Goal: Task Accomplishment & Management: Use online tool/utility

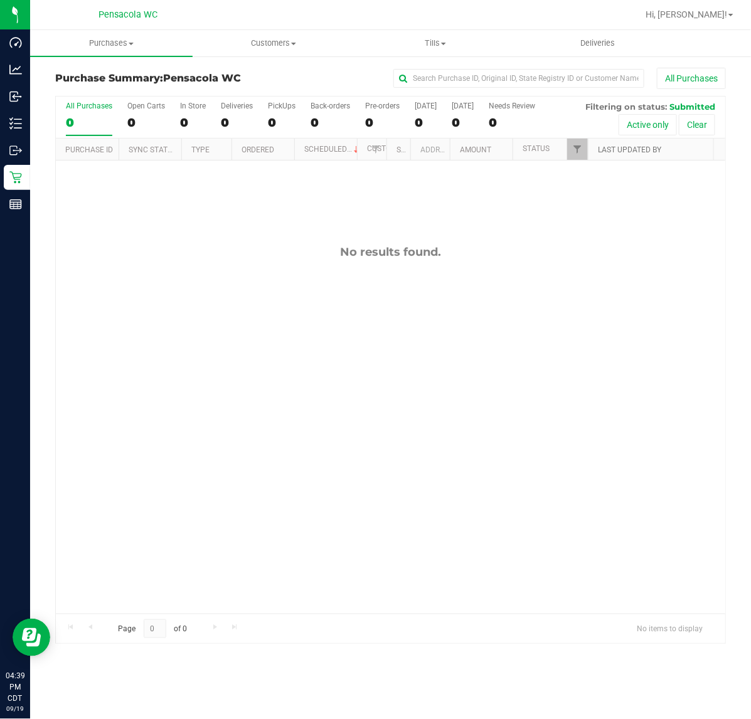
click at [600, 151] on link "Last Updated By" at bounding box center [629, 149] width 63 height 9
checkbox input "true"
click at [577, 151] on span "Filter" at bounding box center [577, 149] width 10 height 10
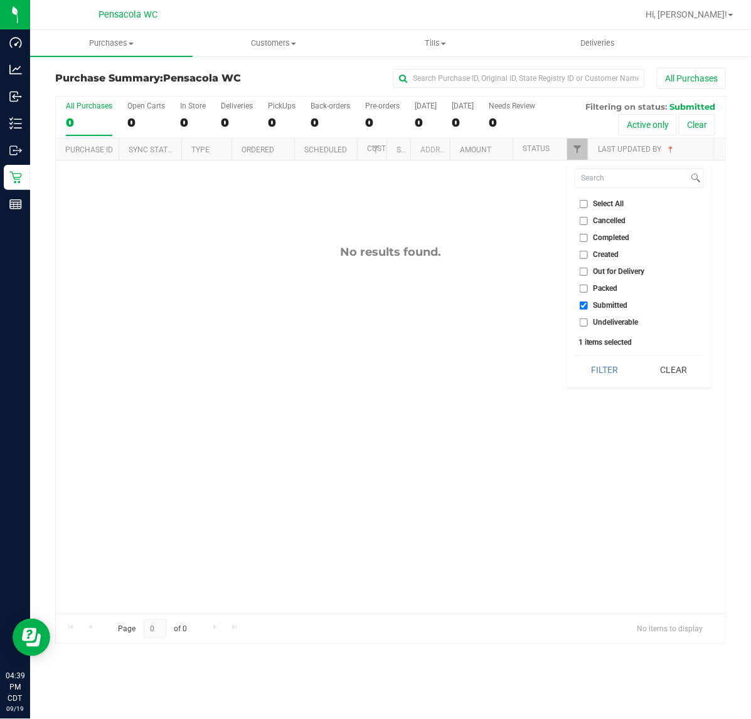
click at [587, 257] on input "Created" at bounding box center [583, 255] width 8 height 8
checkbox input "true"
click at [601, 379] on button "Filter" at bounding box center [604, 370] width 60 height 28
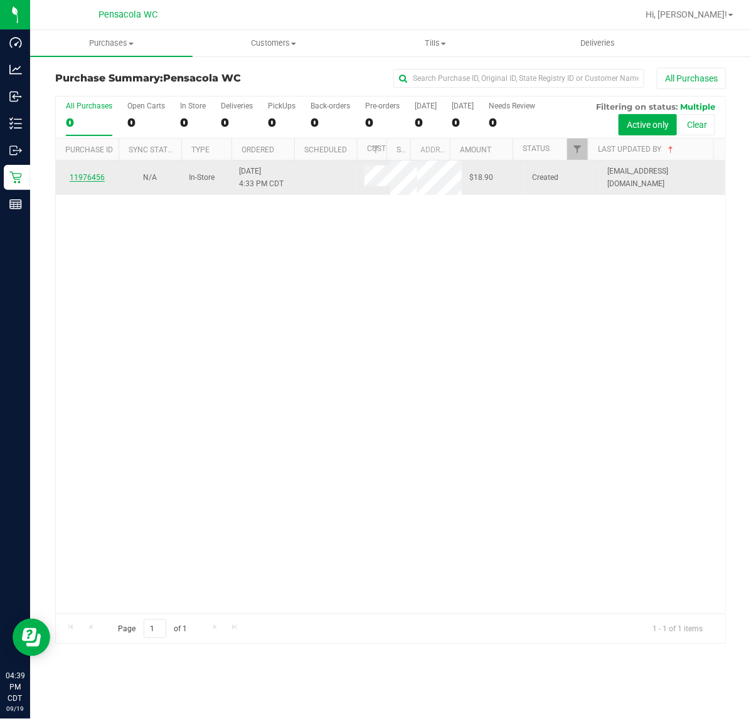
click at [85, 181] on link "11976456" at bounding box center [87, 177] width 35 height 9
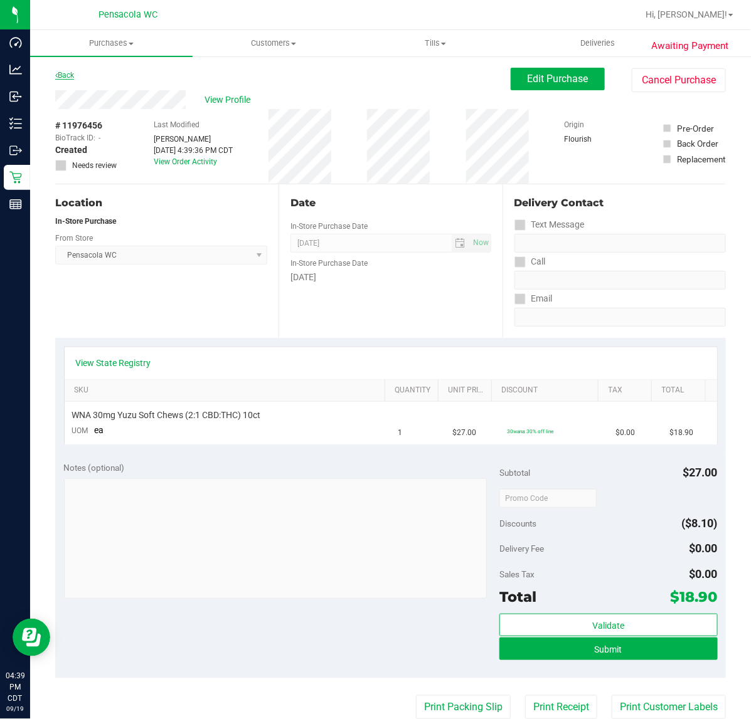
click at [66, 75] on link "Back" at bounding box center [64, 75] width 19 height 9
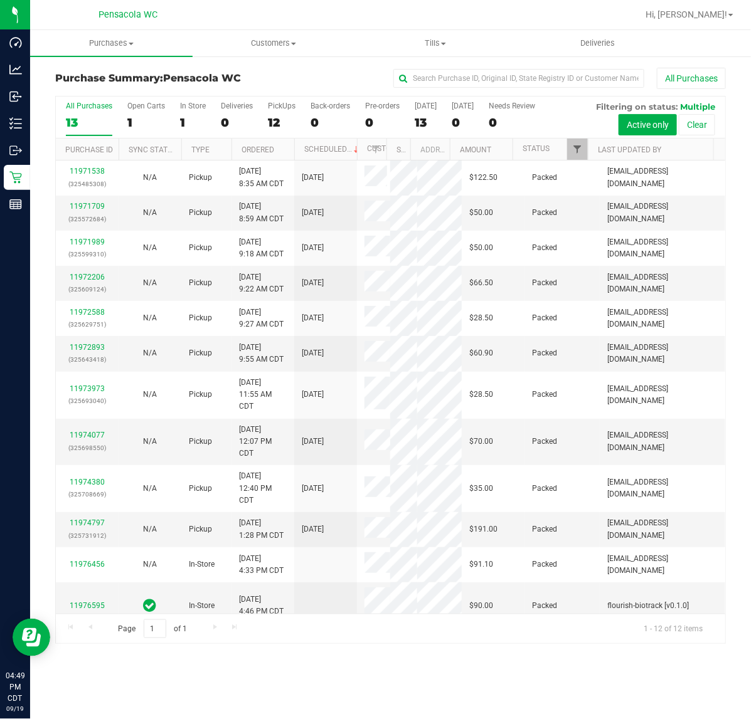
click at [574, 149] on span "Filter" at bounding box center [577, 149] width 10 height 10
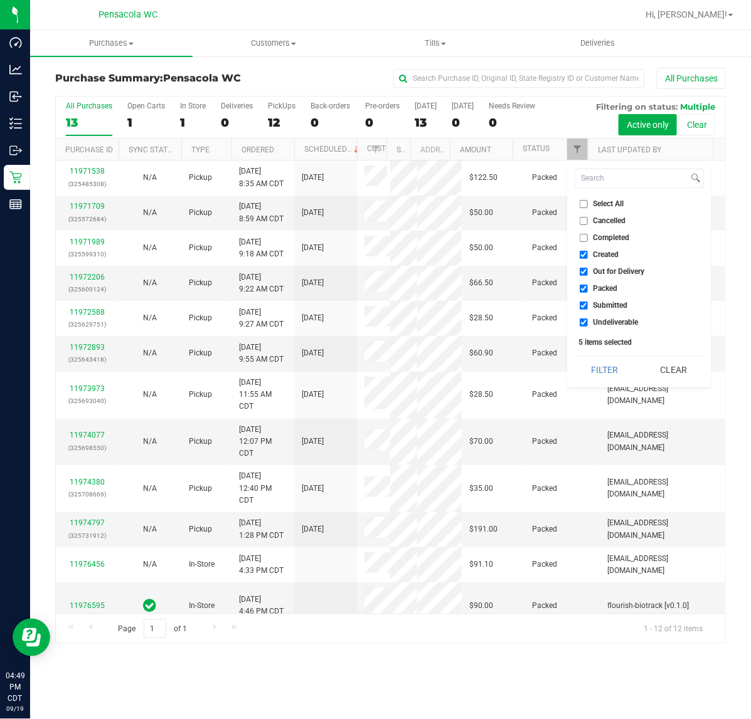
click at [610, 221] on span "Cancelled" at bounding box center [609, 221] width 33 height 8
click at [588, 221] on input "Cancelled" at bounding box center [583, 221] width 8 height 8
checkbox input "true"
click at [586, 204] on input "Select All" at bounding box center [583, 204] width 8 height 8
checkbox input "true"
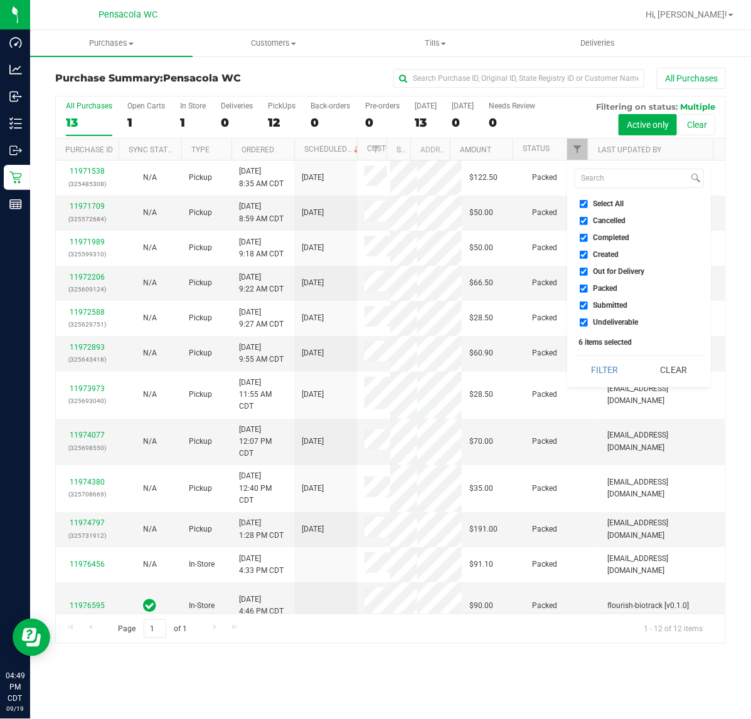
checkbox input "true"
click at [610, 204] on span "Select All" at bounding box center [608, 204] width 31 height 8
click at [588, 204] on input "Select All" at bounding box center [583, 204] width 8 height 8
checkbox input "false"
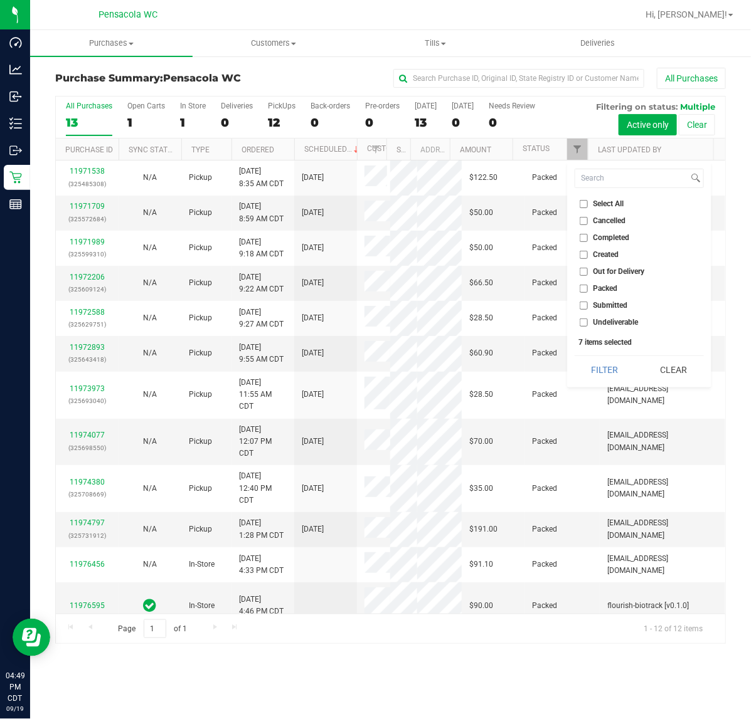
checkbox input "false"
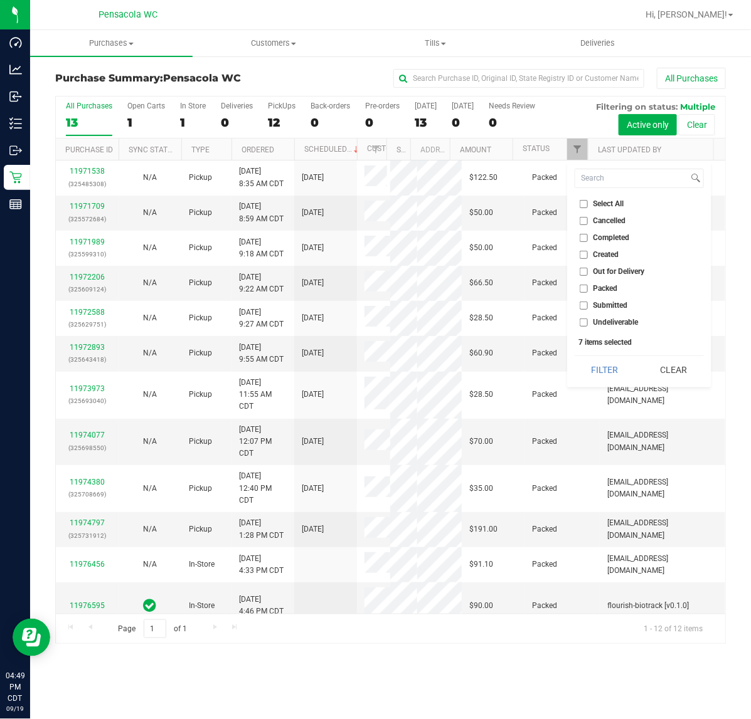
checkbox input "false"
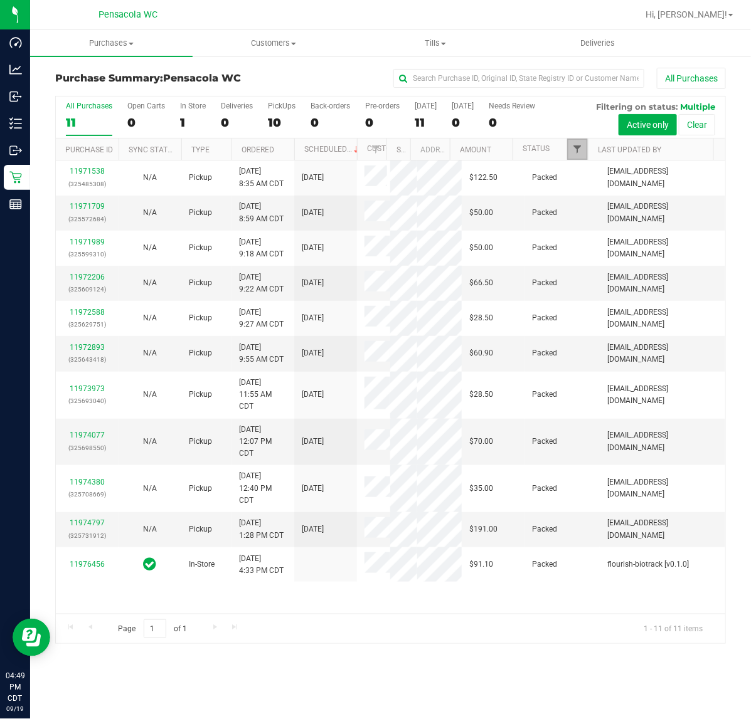
click at [579, 147] on span "Filter" at bounding box center [577, 149] width 10 height 10
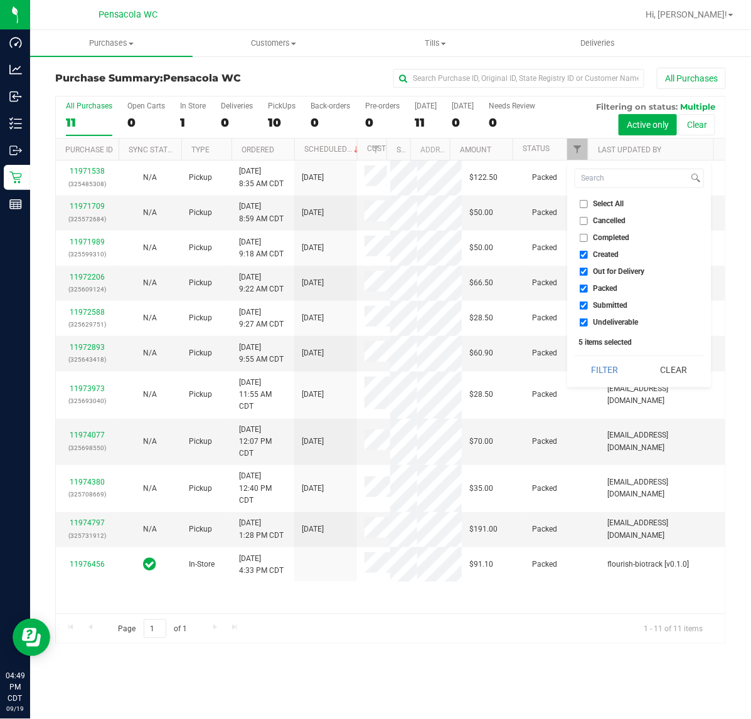
click at [611, 204] on span "Select All" at bounding box center [608, 204] width 31 height 8
click at [588, 204] on input "Select All" at bounding box center [583, 204] width 8 height 8
checkbox input "true"
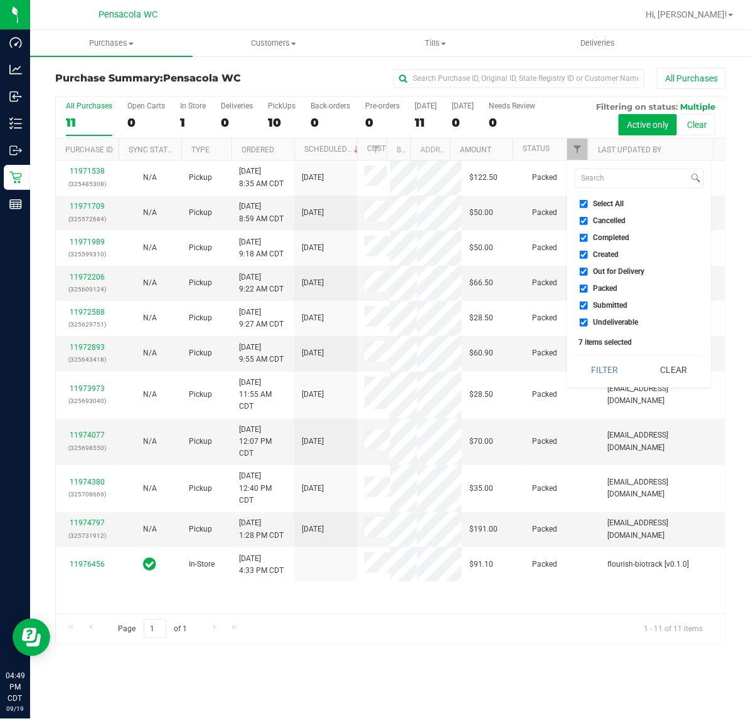
click at [603, 204] on span "Select All" at bounding box center [608, 204] width 31 height 8
click at [588, 204] on input "Select All" at bounding box center [583, 204] width 8 height 8
checkbox input "false"
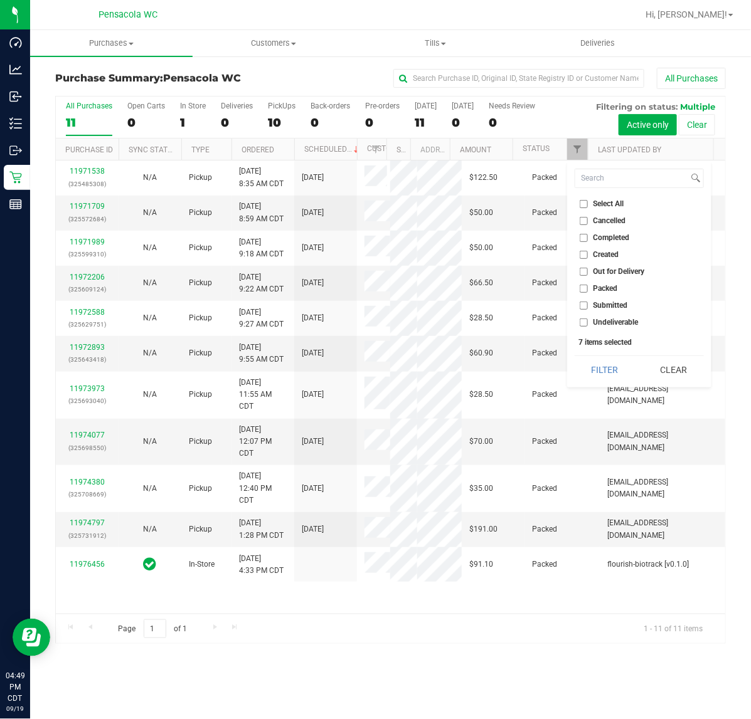
checkbox input "false"
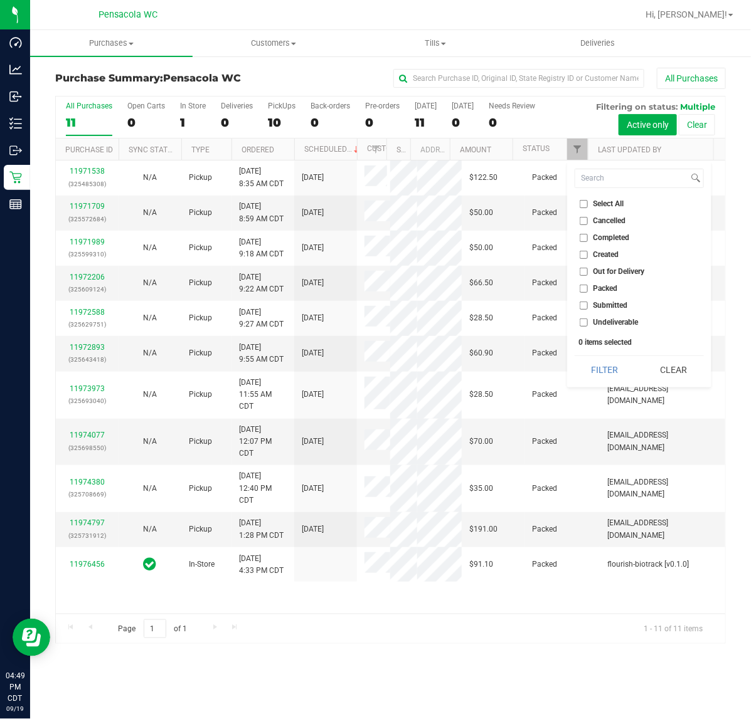
click at [610, 306] on span "Submitted" at bounding box center [610, 306] width 34 height 8
click at [588, 306] on input "Submitted" at bounding box center [583, 306] width 8 height 8
checkbox input "true"
click at [604, 368] on button "Filter" at bounding box center [604, 370] width 60 height 28
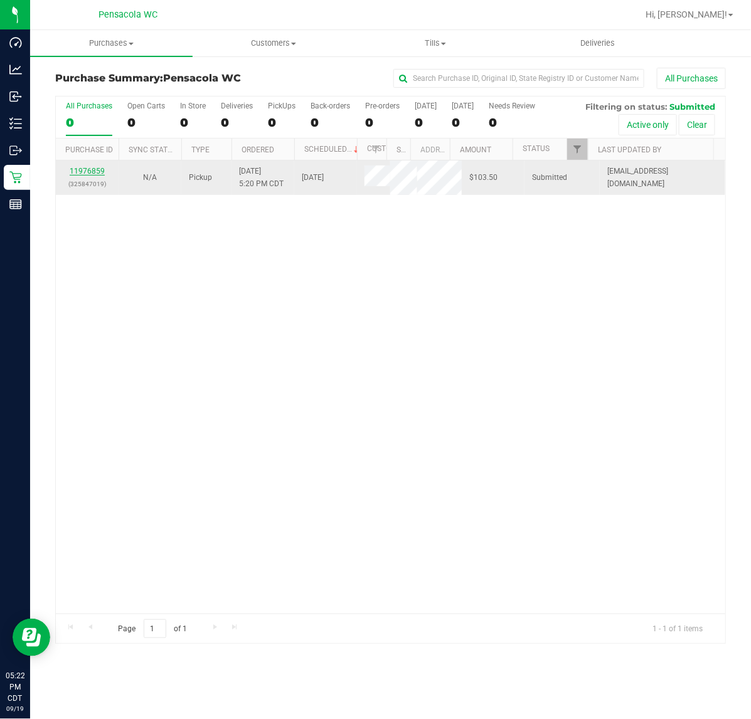
click at [82, 174] on link "11976859" at bounding box center [87, 171] width 35 height 9
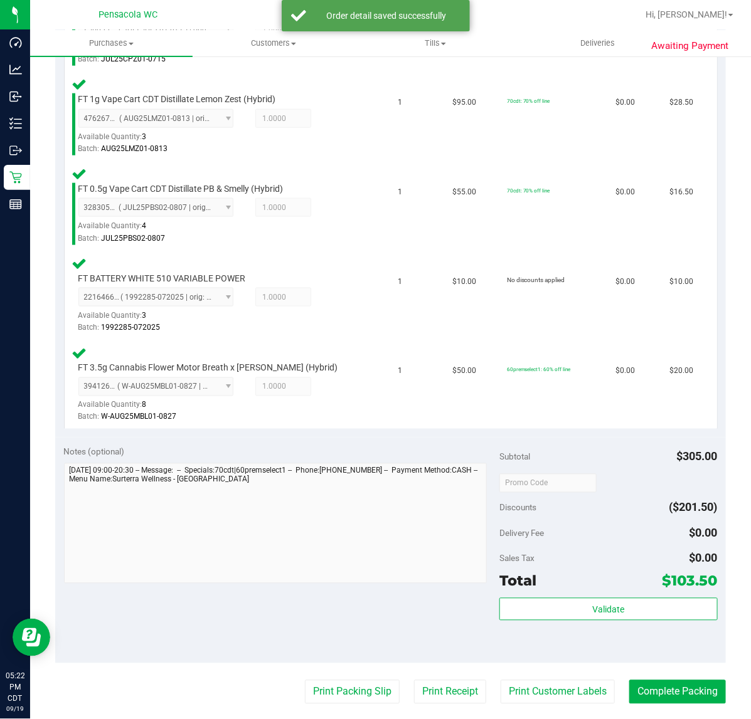
scroll to position [513, 0]
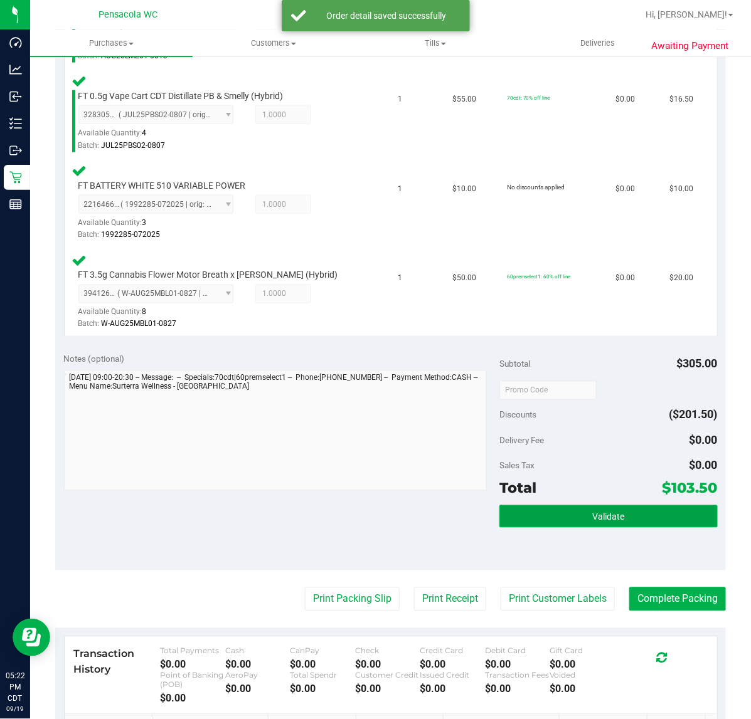
click at [595, 512] on span "Validate" at bounding box center [608, 517] width 32 height 10
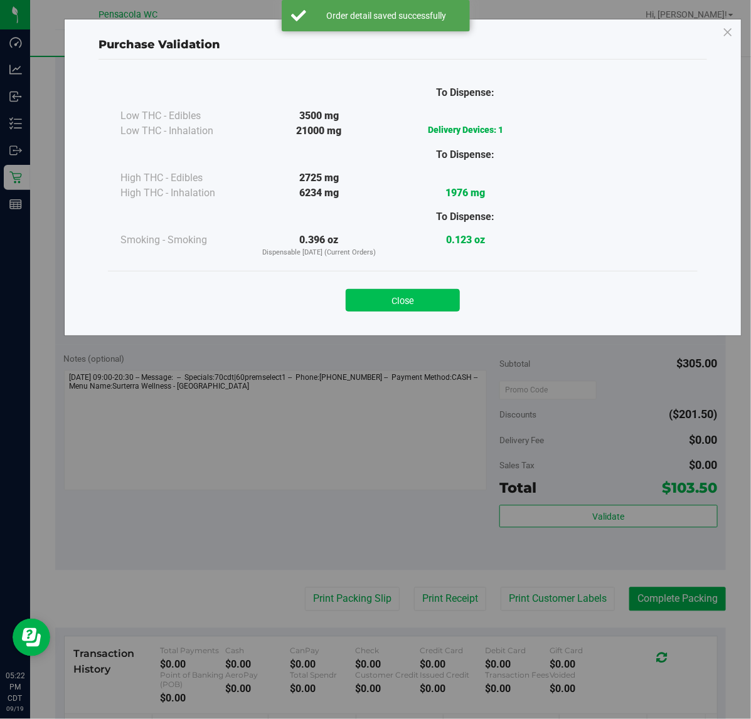
click at [422, 295] on button "Close" at bounding box center [403, 300] width 114 height 23
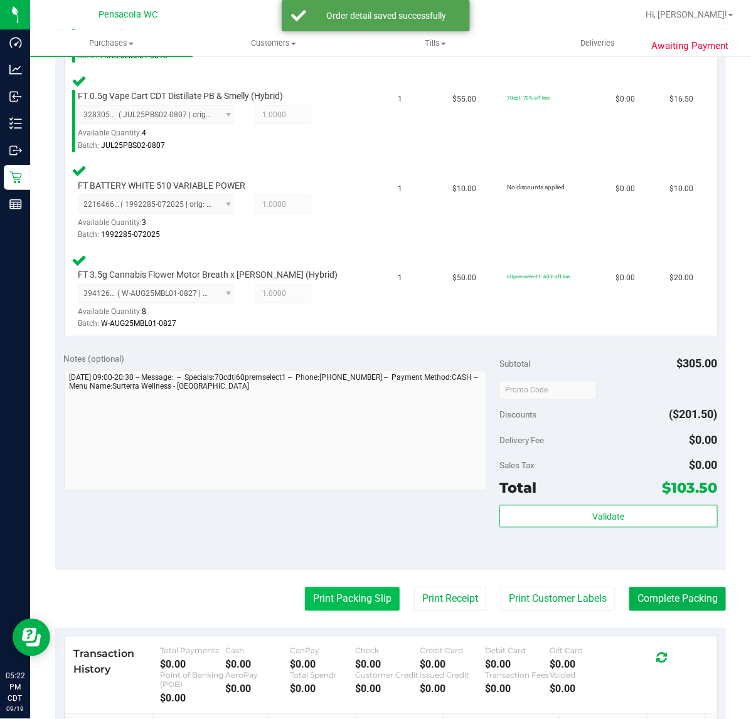
click at [337, 595] on button "Print Packing Slip" at bounding box center [352, 600] width 95 height 24
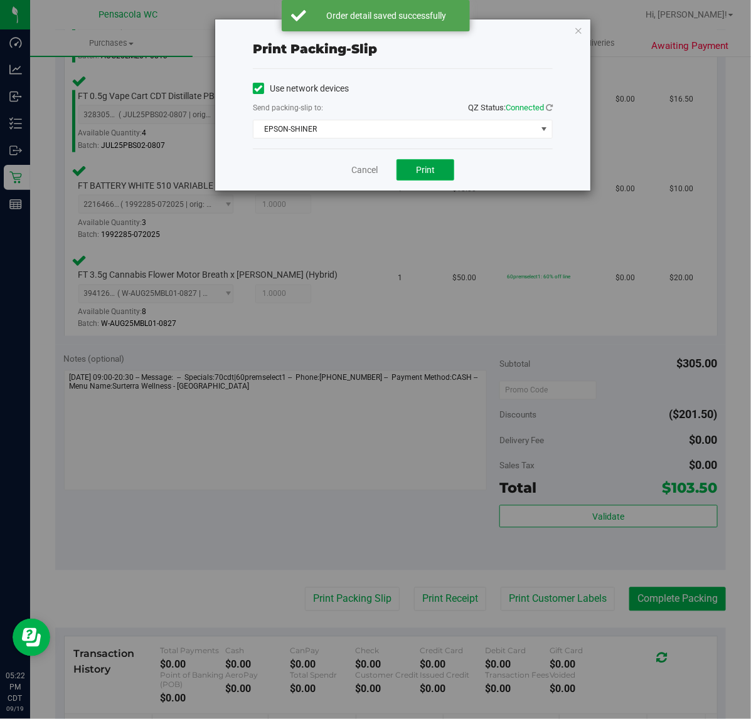
click at [436, 177] on button "Print" at bounding box center [425, 169] width 58 height 21
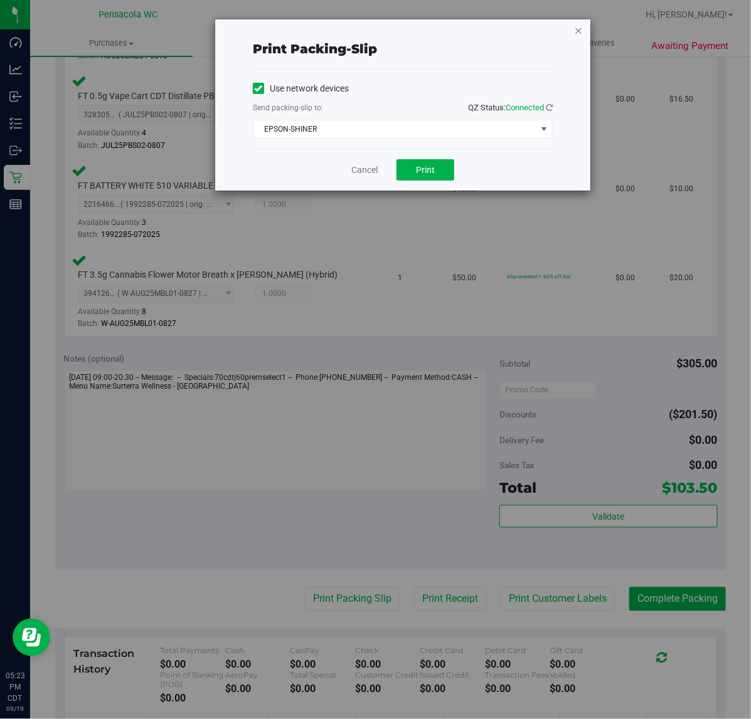
click at [575, 32] on icon "button" at bounding box center [578, 30] width 9 height 15
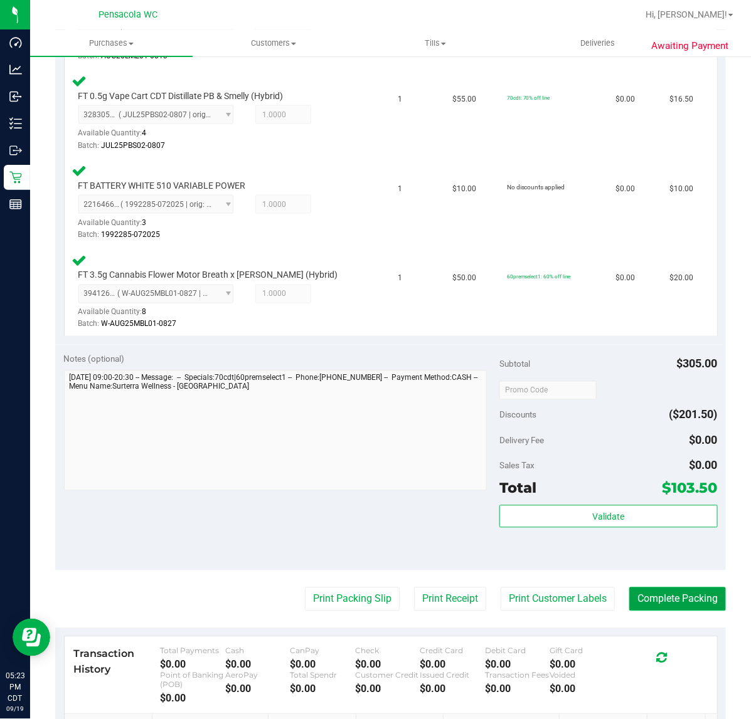
click at [691, 590] on button "Complete Packing" at bounding box center [677, 600] width 97 height 24
